Goal: Navigation & Orientation: Go to known website

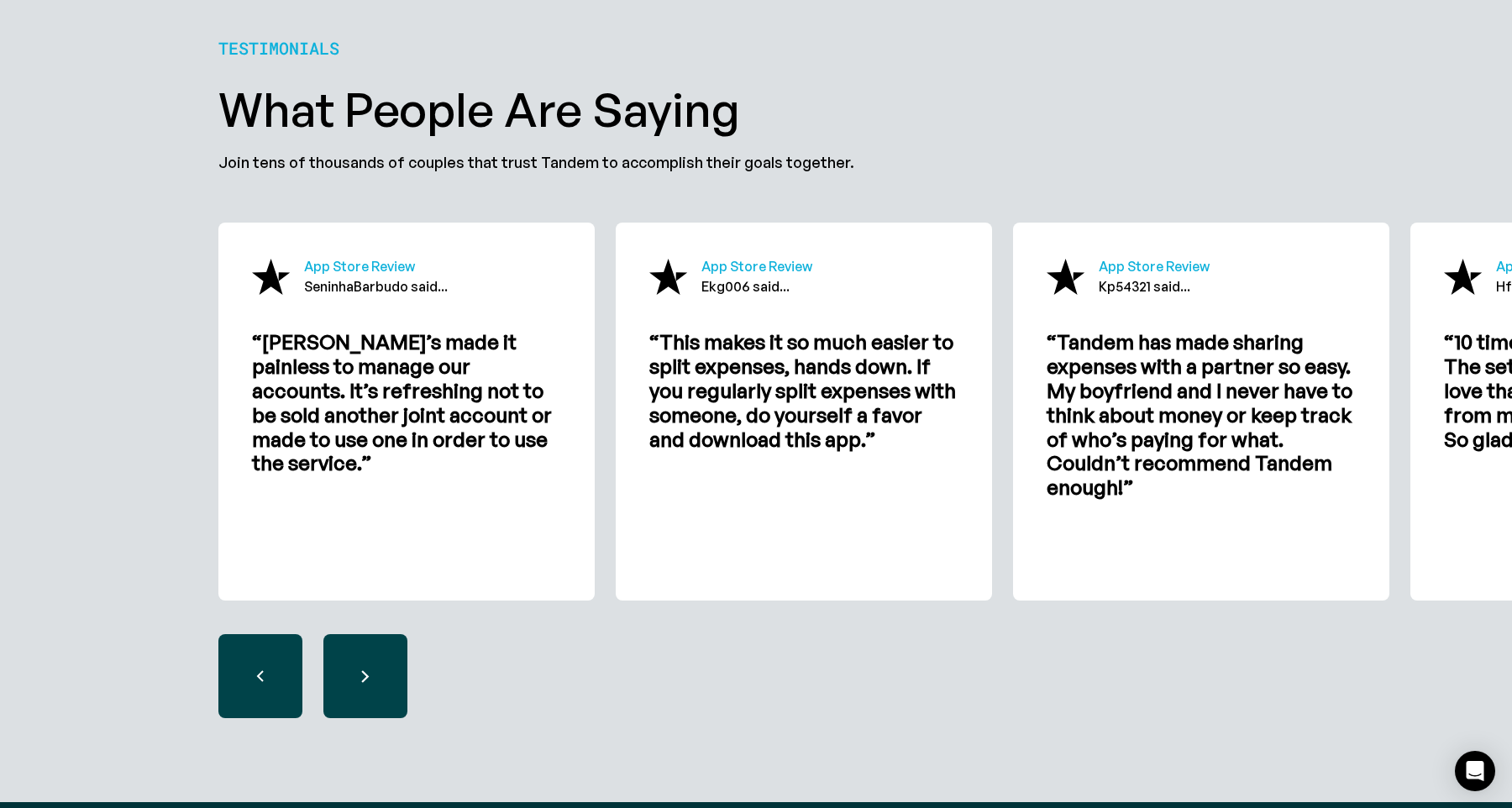
scroll to position [5380, 0]
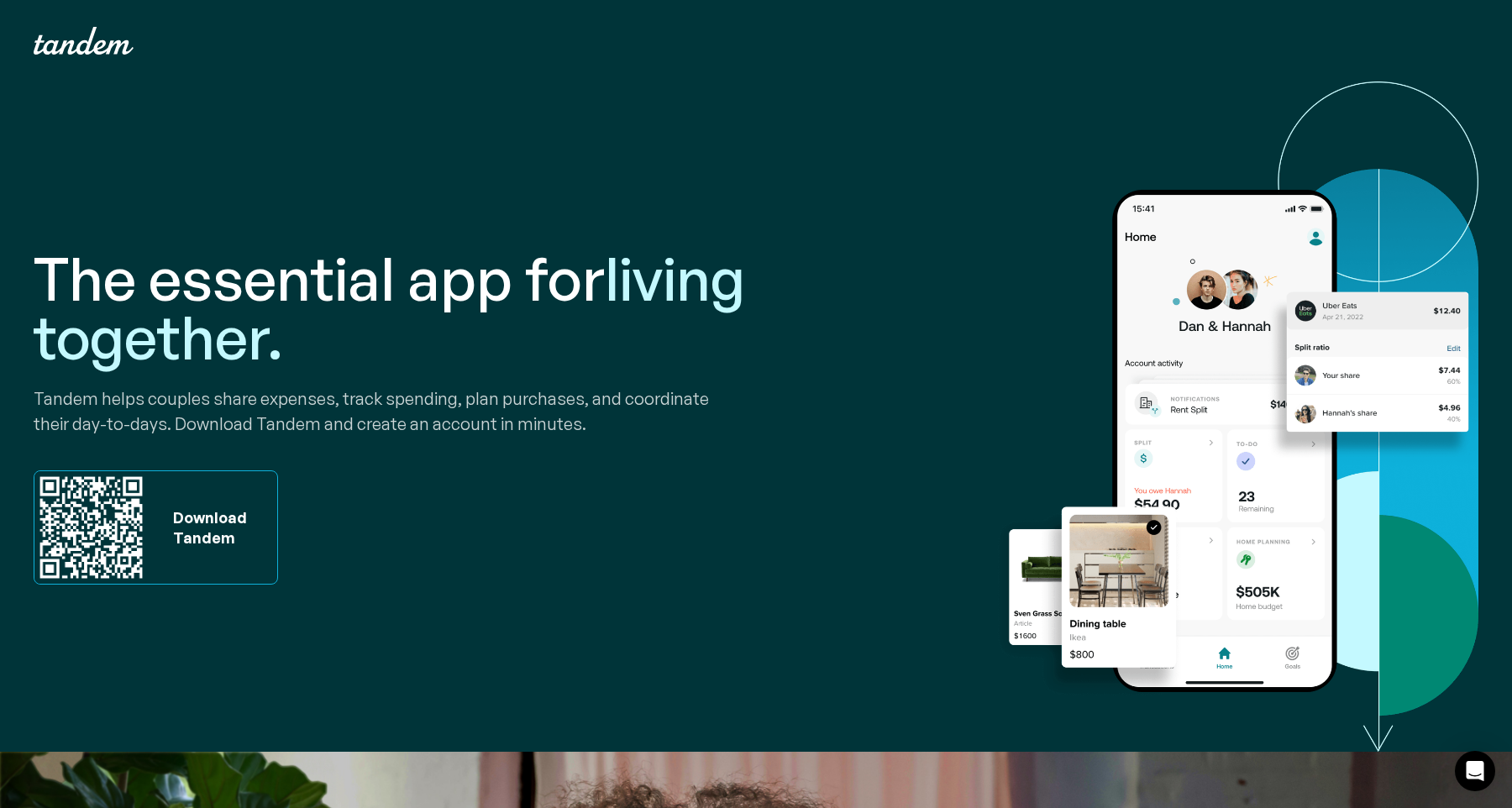
click at [108, 35] on img "home" at bounding box center [83, 40] width 100 height 27
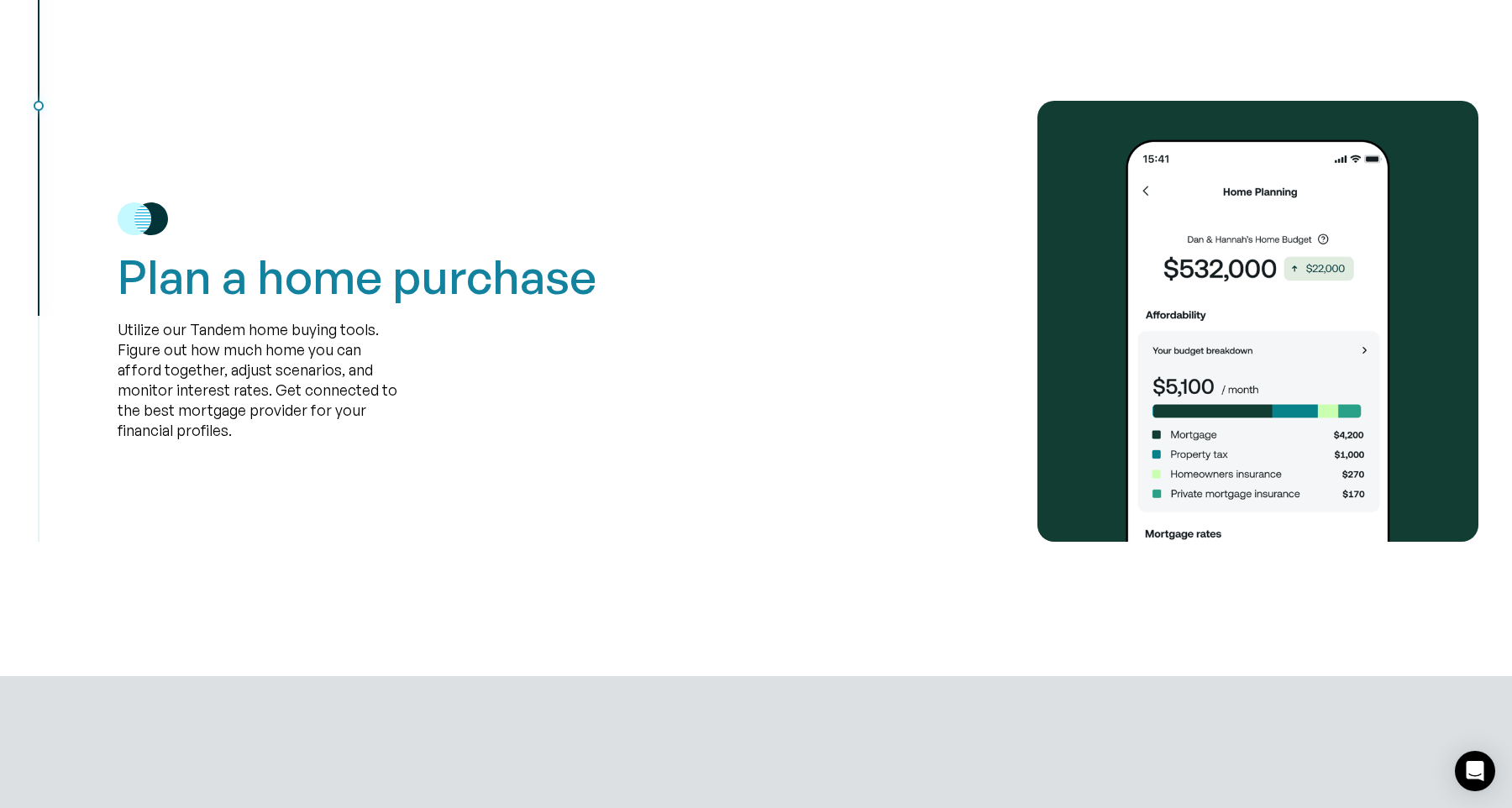
scroll to position [5630, 0]
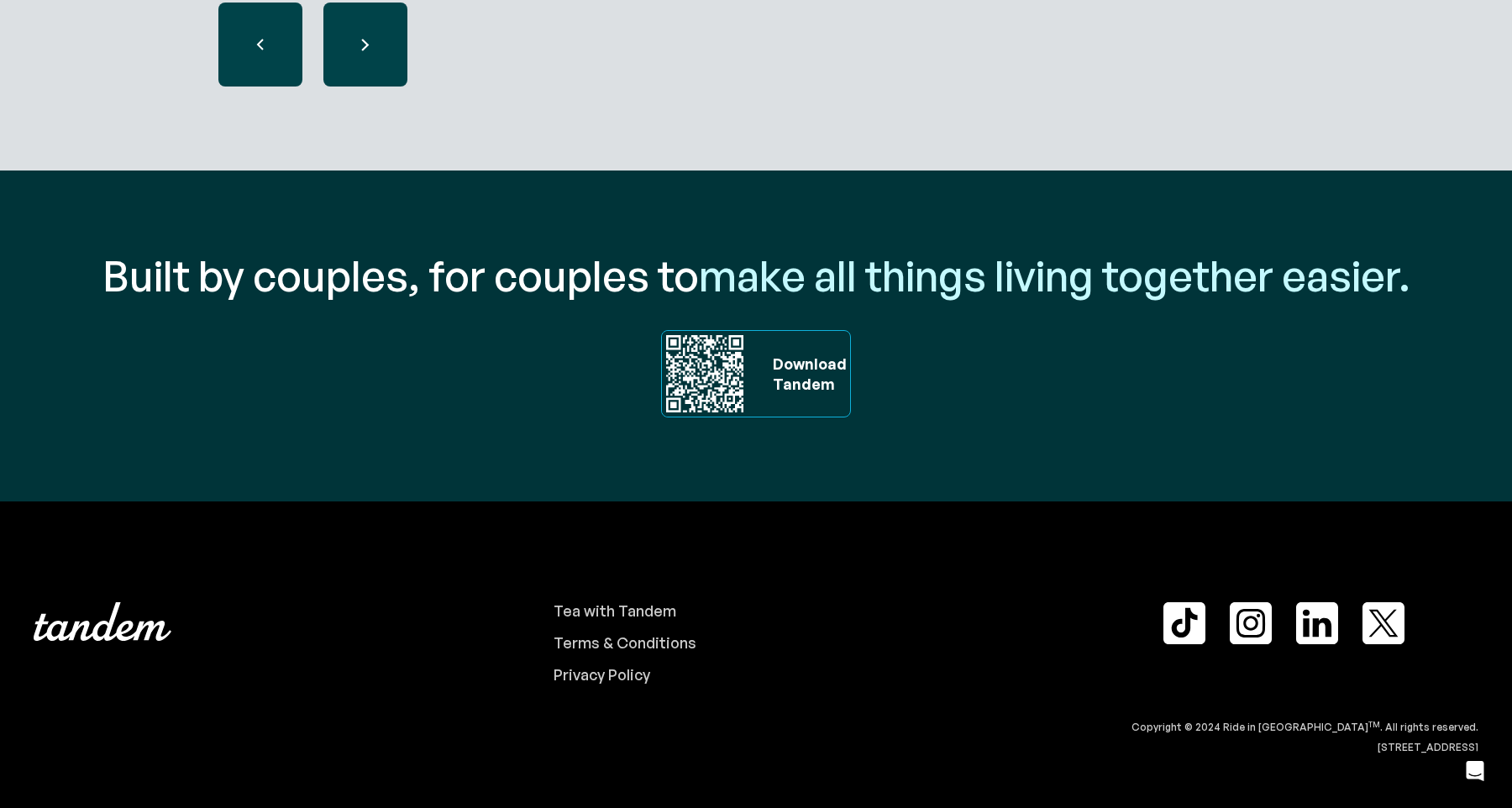
click at [1325, 635] on img at bounding box center [1317, 623] width 42 height 42
